Goal: Check status

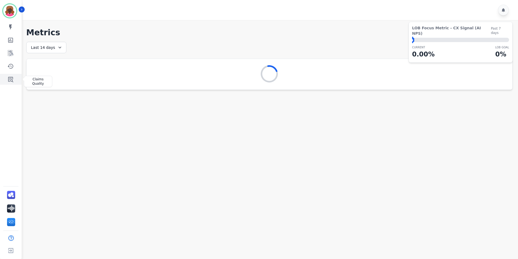
click at [8, 76] on icon "Sidebar" at bounding box center [10, 79] width 7 height 7
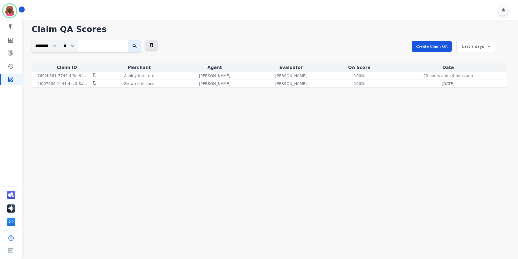
click at [473, 51] on div "Last 7 days" at bounding box center [476, 46] width 40 height 11
click at [484, 104] on li "Last 12 months" at bounding box center [480, 108] width 27 height 11
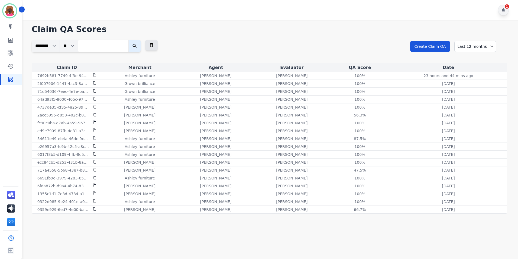
click at [503, 13] on div "1" at bounding box center [503, 10] width 11 height 11
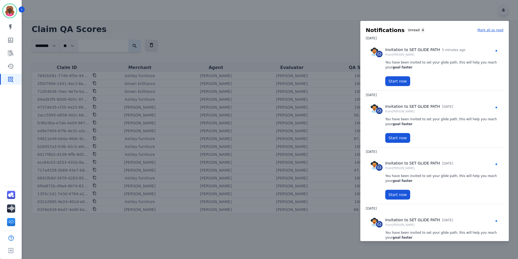
click at [304, 54] on div at bounding box center [259, 129] width 518 height 259
